Goal: Information Seeking & Learning: Learn about a topic

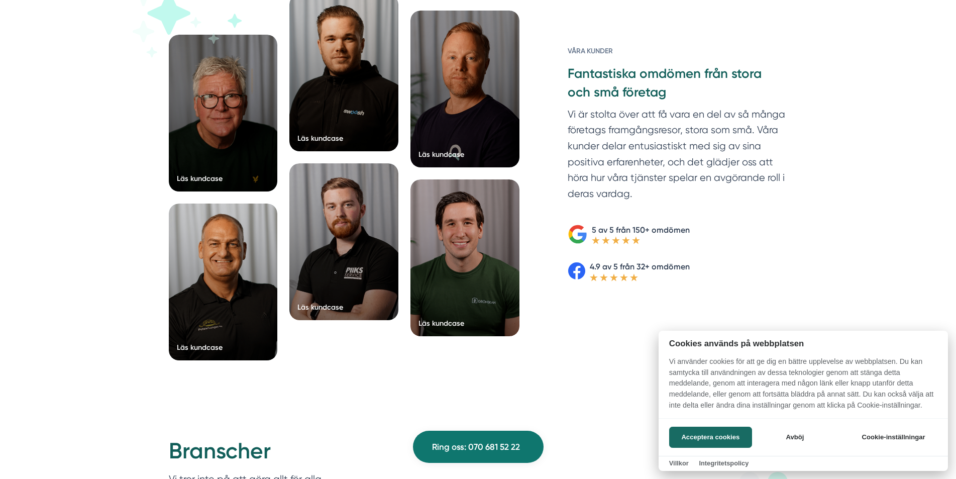
scroll to position [1608, 0]
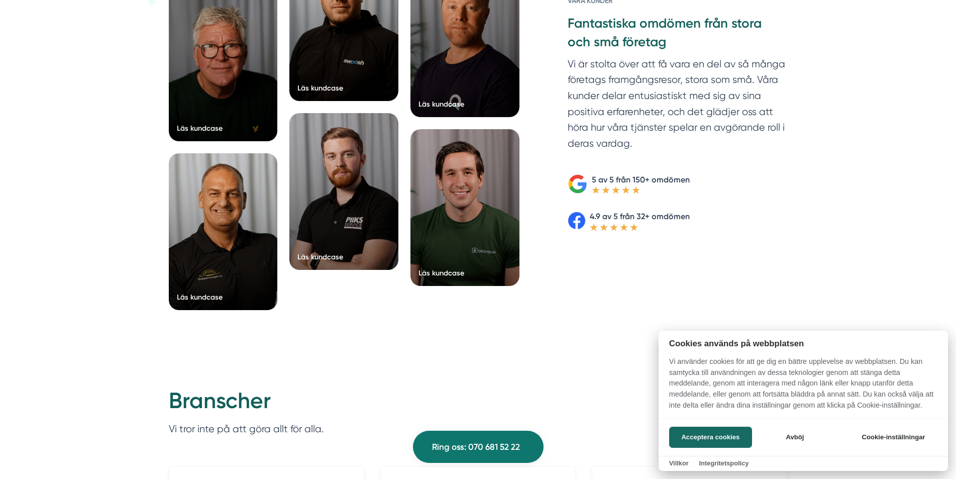
click at [236, 216] on div at bounding box center [478, 239] width 956 height 479
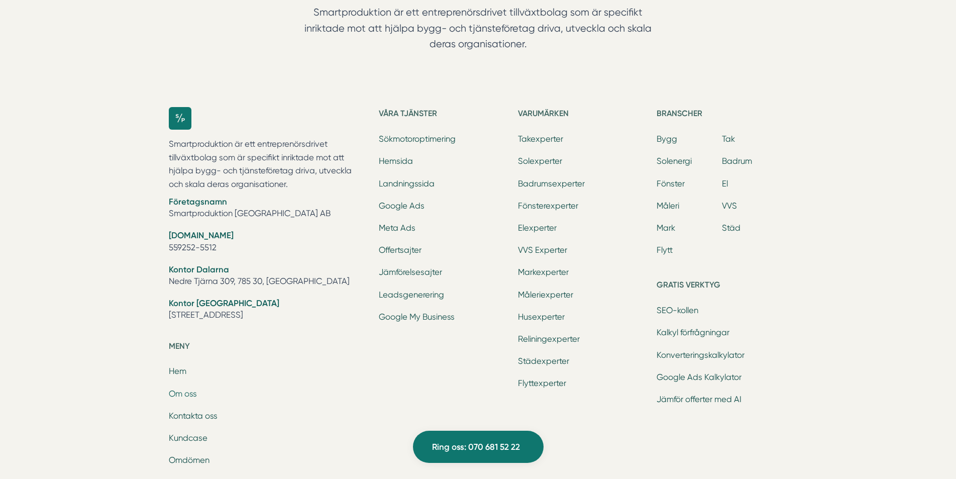
scroll to position [3209, 0]
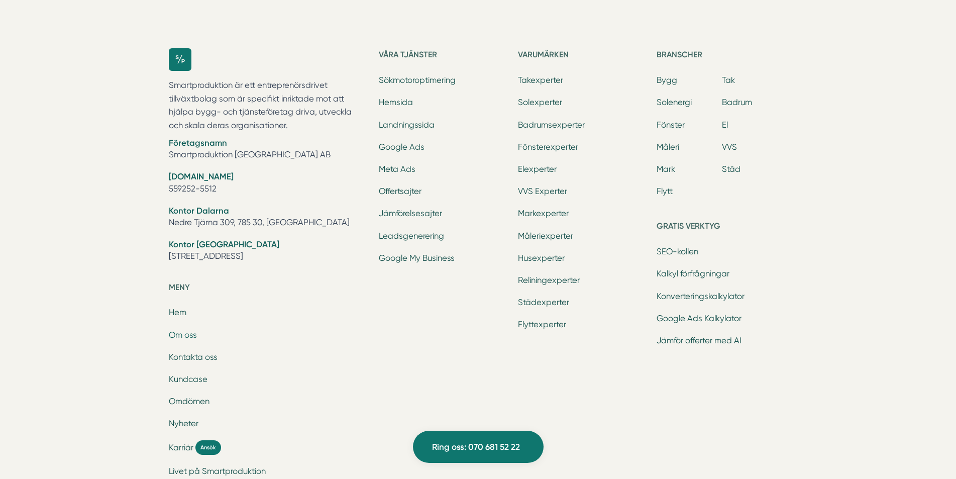
click at [179, 334] on link "Om oss" at bounding box center [183, 335] width 28 height 10
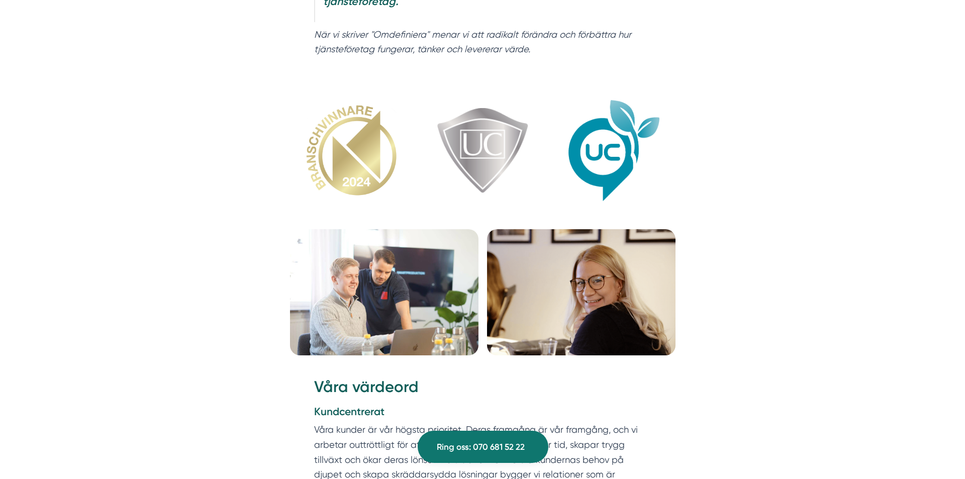
scroll to position [1206, 0]
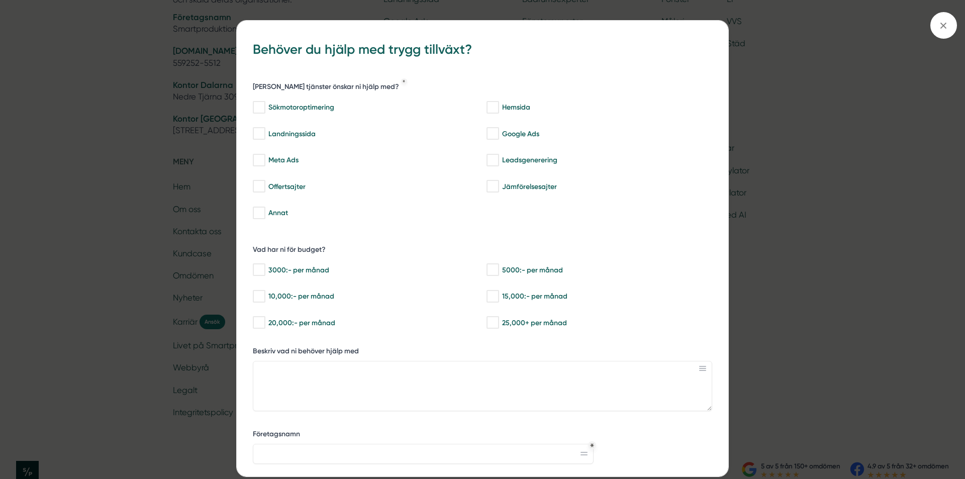
scroll to position [3209, 0]
